Goal: Task Accomplishment & Management: Manage account settings

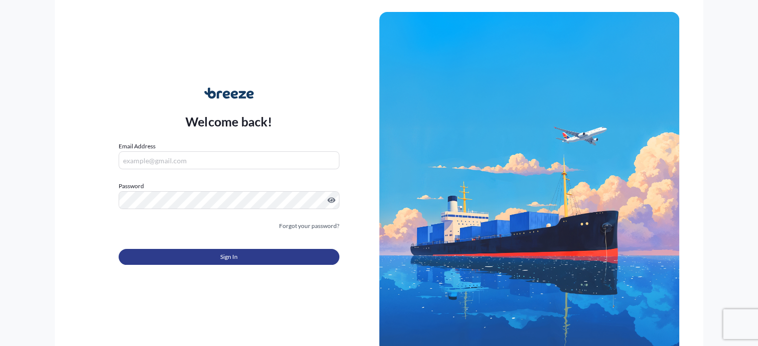
type input "[EMAIL_ADDRESS][DOMAIN_NAME]"
click at [223, 253] on span "Sign In" at bounding box center [228, 257] width 17 height 10
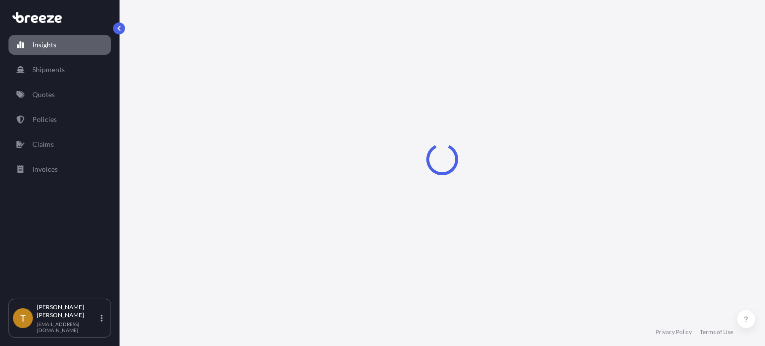
select select "2025"
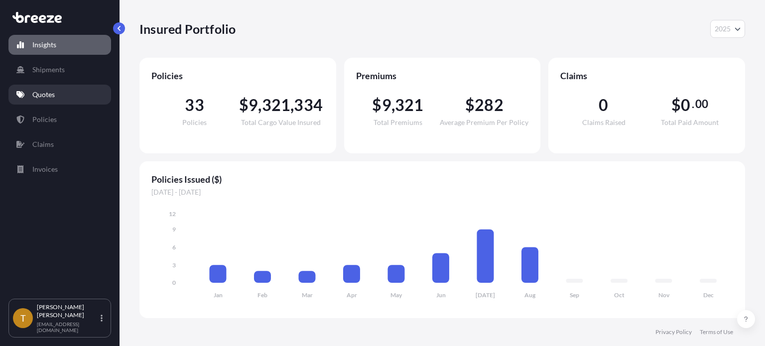
click at [48, 92] on p "Quotes" at bounding box center [43, 95] width 22 height 10
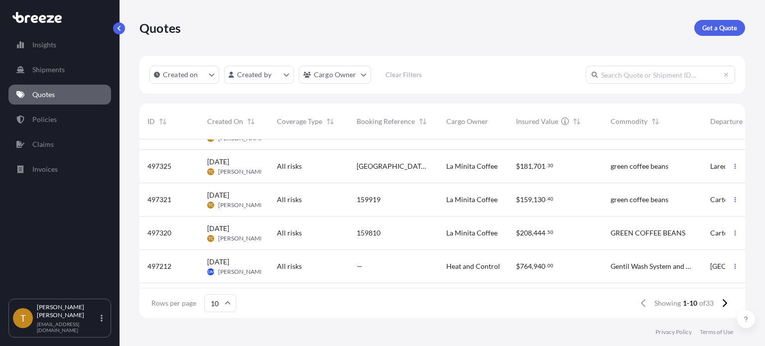
scroll to position [100, 0]
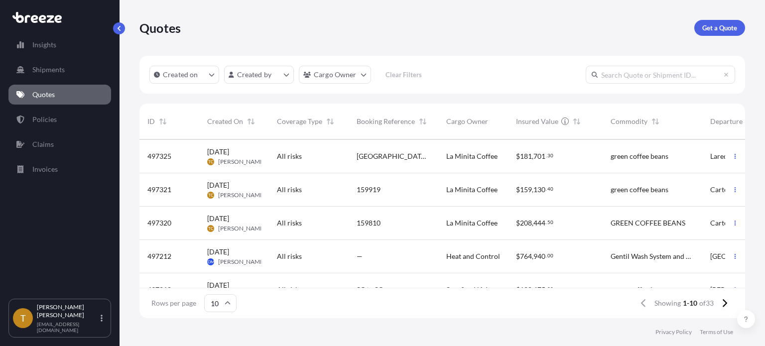
click at [410, 231] on div "159810" at bounding box center [394, 223] width 90 height 33
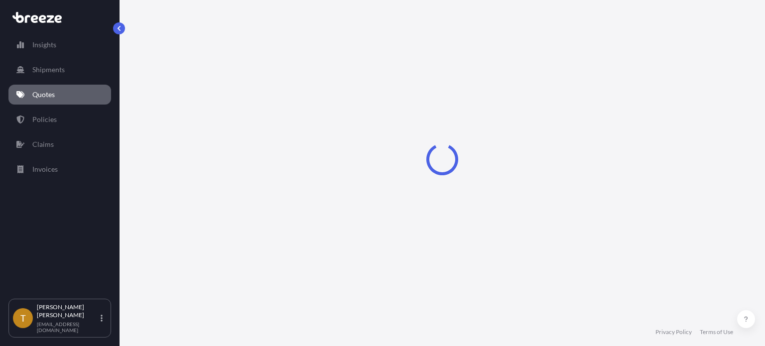
select select "Road"
select select "2"
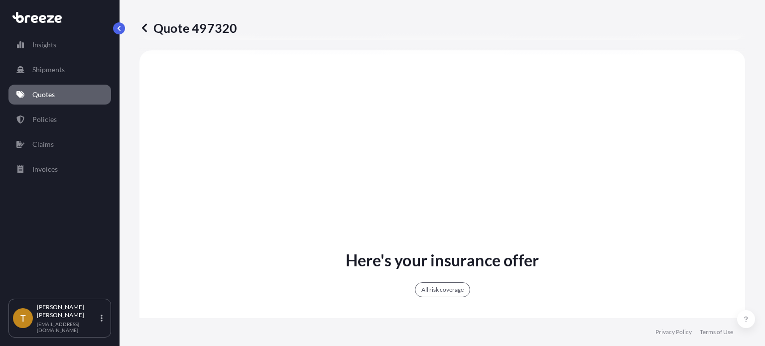
scroll to position [135, 0]
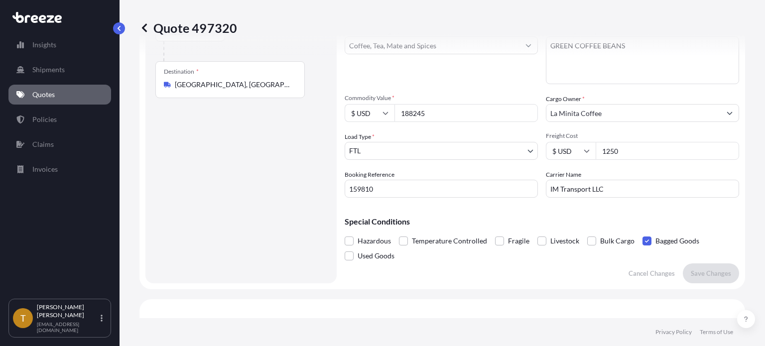
click at [432, 111] on input "188245" at bounding box center [466, 113] width 143 height 18
type input "188245.00"
click at [446, 50] on div "Quote 497320" at bounding box center [443, 28] width 606 height 56
click at [725, 269] on button "Save Changes" at bounding box center [711, 274] width 56 height 20
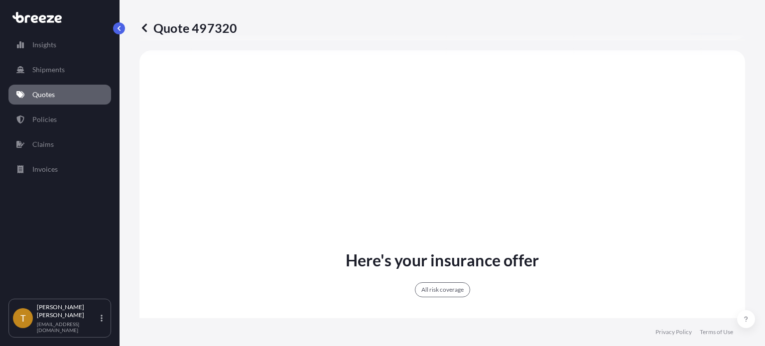
select select "Road"
select select "2"
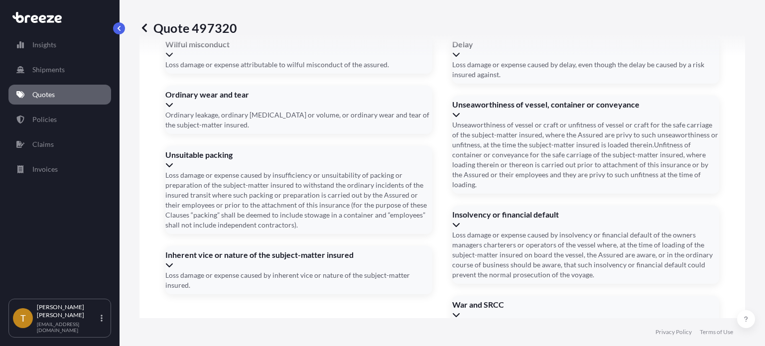
scroll to position [1484, 0]
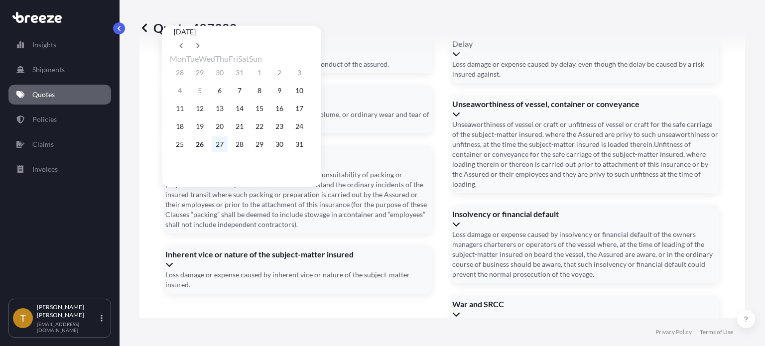
click at [227, 147] on button "27" at bounding box center [220, 145] width 16 height 16
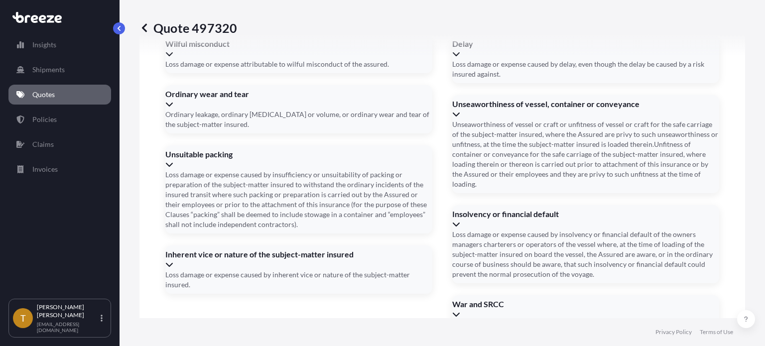
type input "[DATE]"
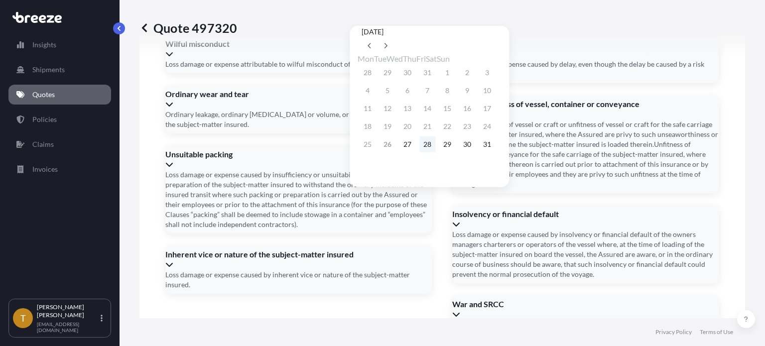
click at [435, 152] on button "28" at bounding box center [428, 145] width 16 height 16
type input "[DATE]"
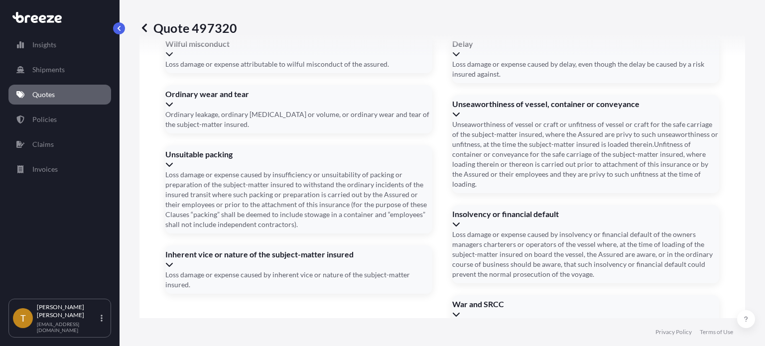
type input "5301"
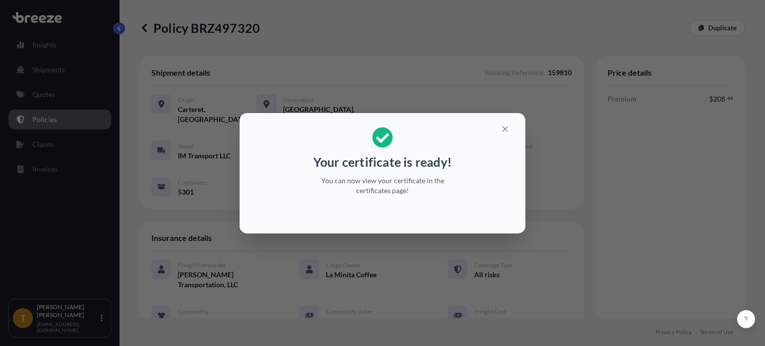
click at [389, 63] on div "Your certificate is ready! You can now view your certificate in the certificate…" at bounding box center [382, 173] width 765 height 346
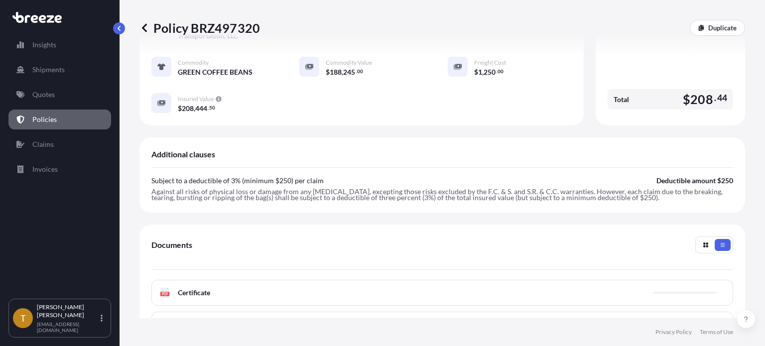
scroll to position [375, 0]
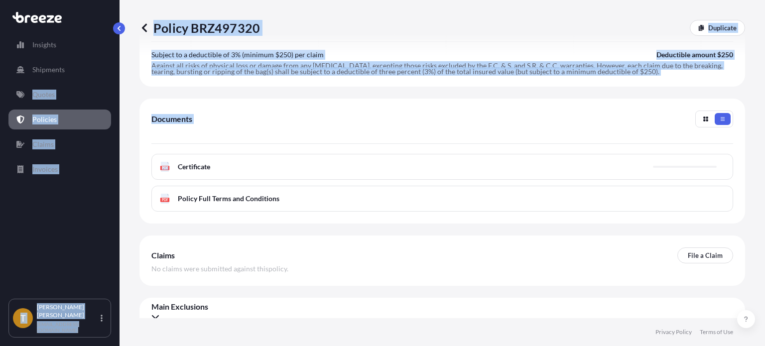
drag, startPoint x: 176, startPoint y: 157, endPoint x: -457, endPoint y: 89, distance: 636.9
click at [0, 89] on html "Insights Shipments Quotes Policies Claims Invoices T [PERSON_NAME] [EMAIL_ADDRE…" at bounding box center [382, 210] width 765 height 421
